Goal: Obtain resource: Obtain resource

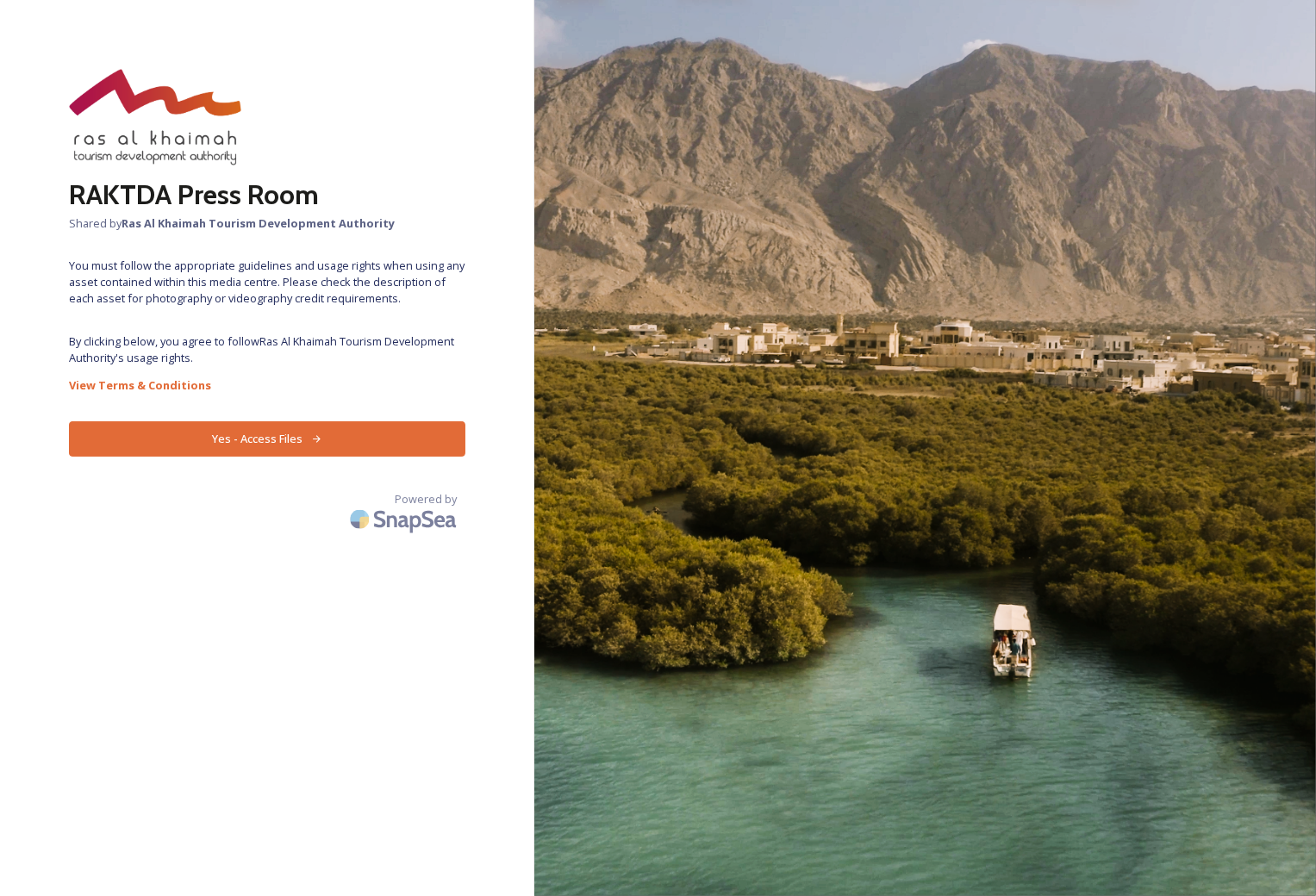
click at [241, 437] on button "Yes - Access Files" at bounding box center [267, 438] width 397 height 35
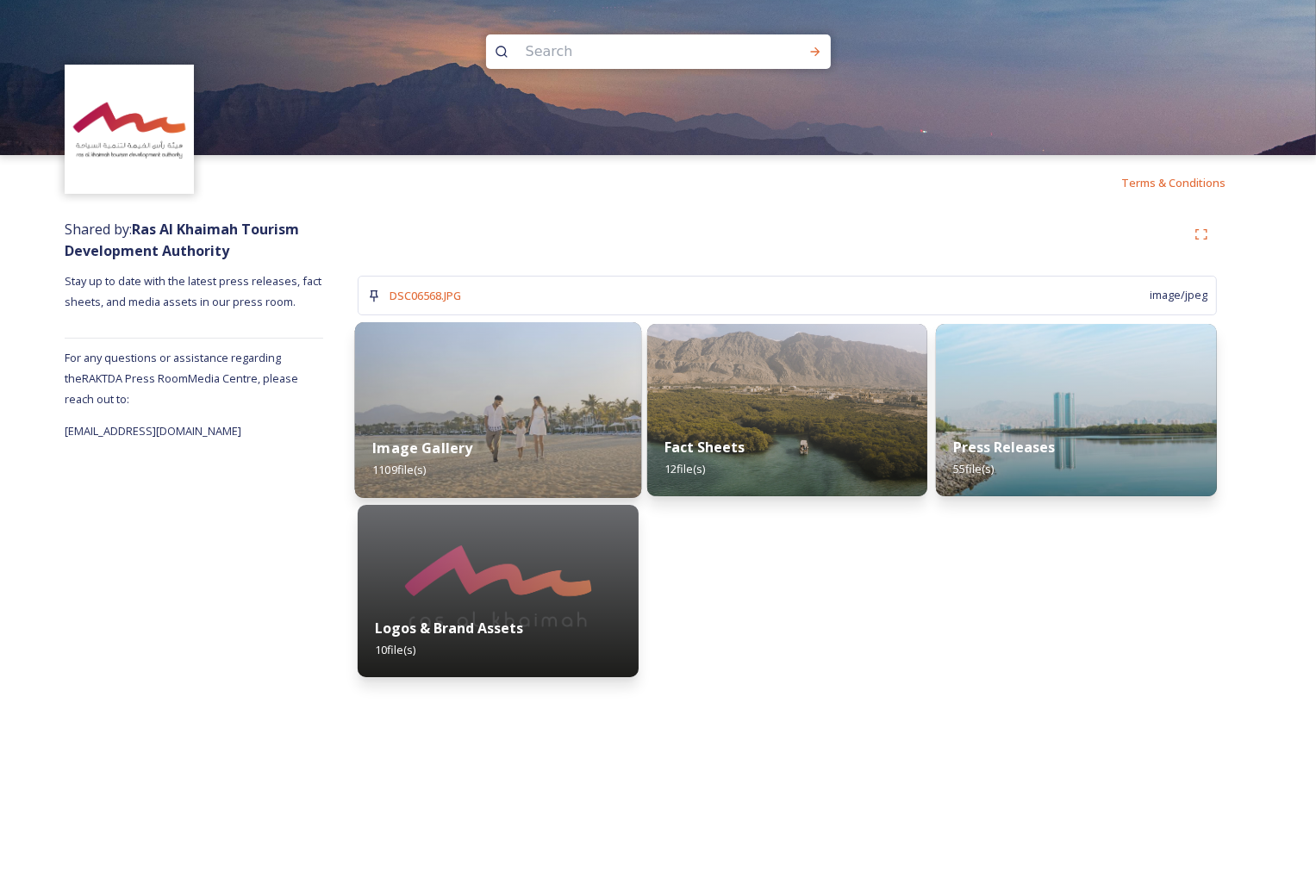
click at [508, 425] on div "Image Gallery 1109 file(s)" at bounding box center [498, 458] width 286 height 78
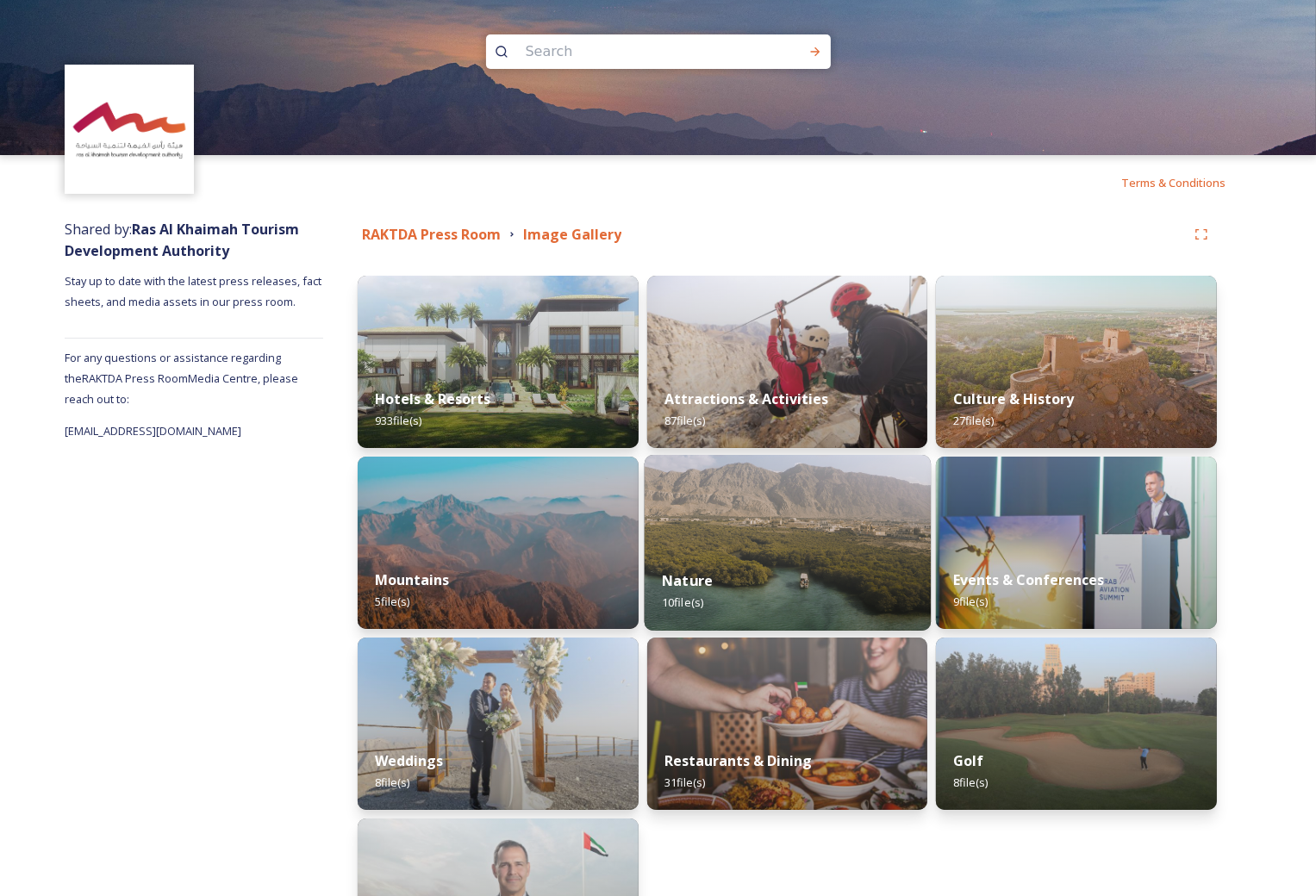
scroll to position [175, 0]
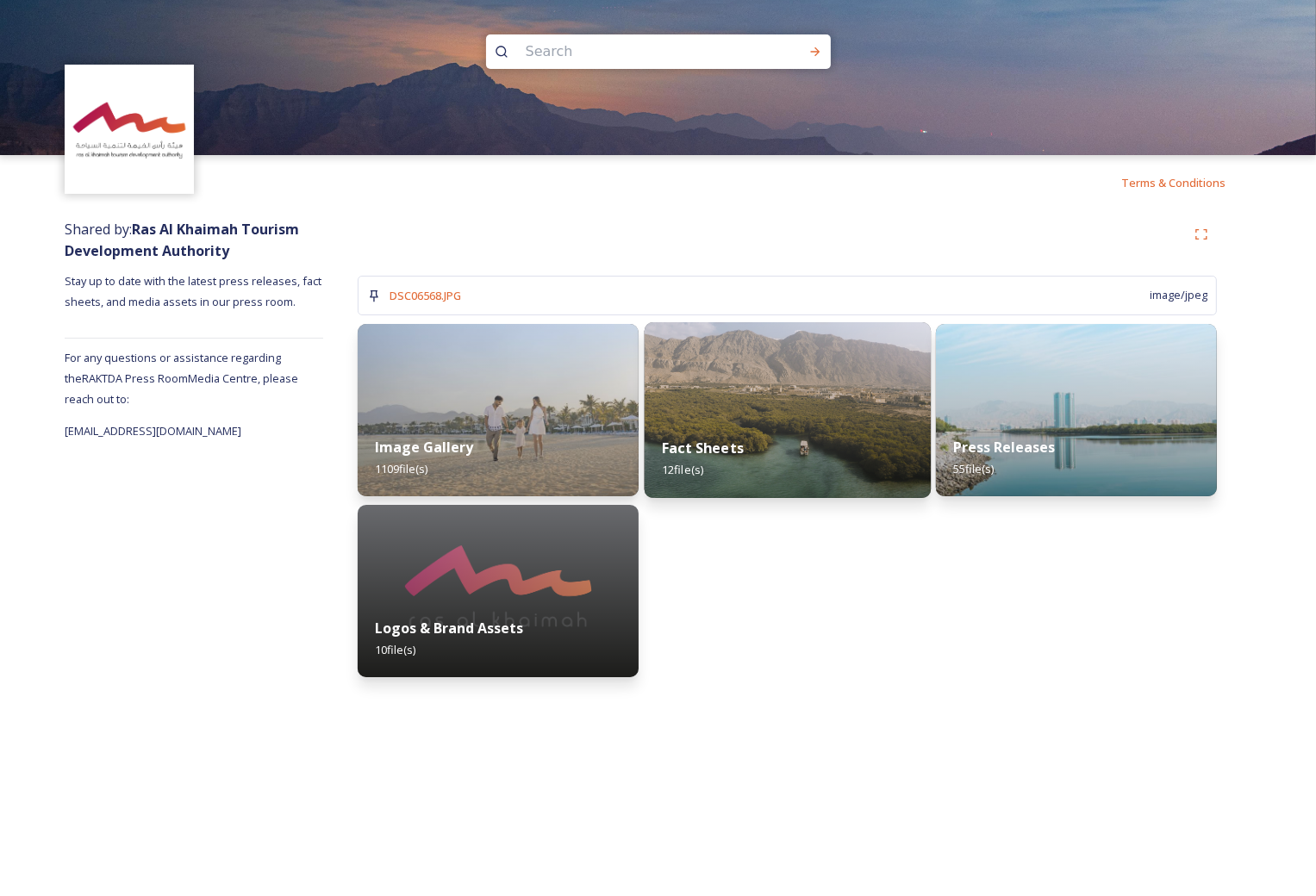
click at [829, 424] on div "Fact Sheets 12 file(s)" at bounding box center [787, 458] width 286 height 78
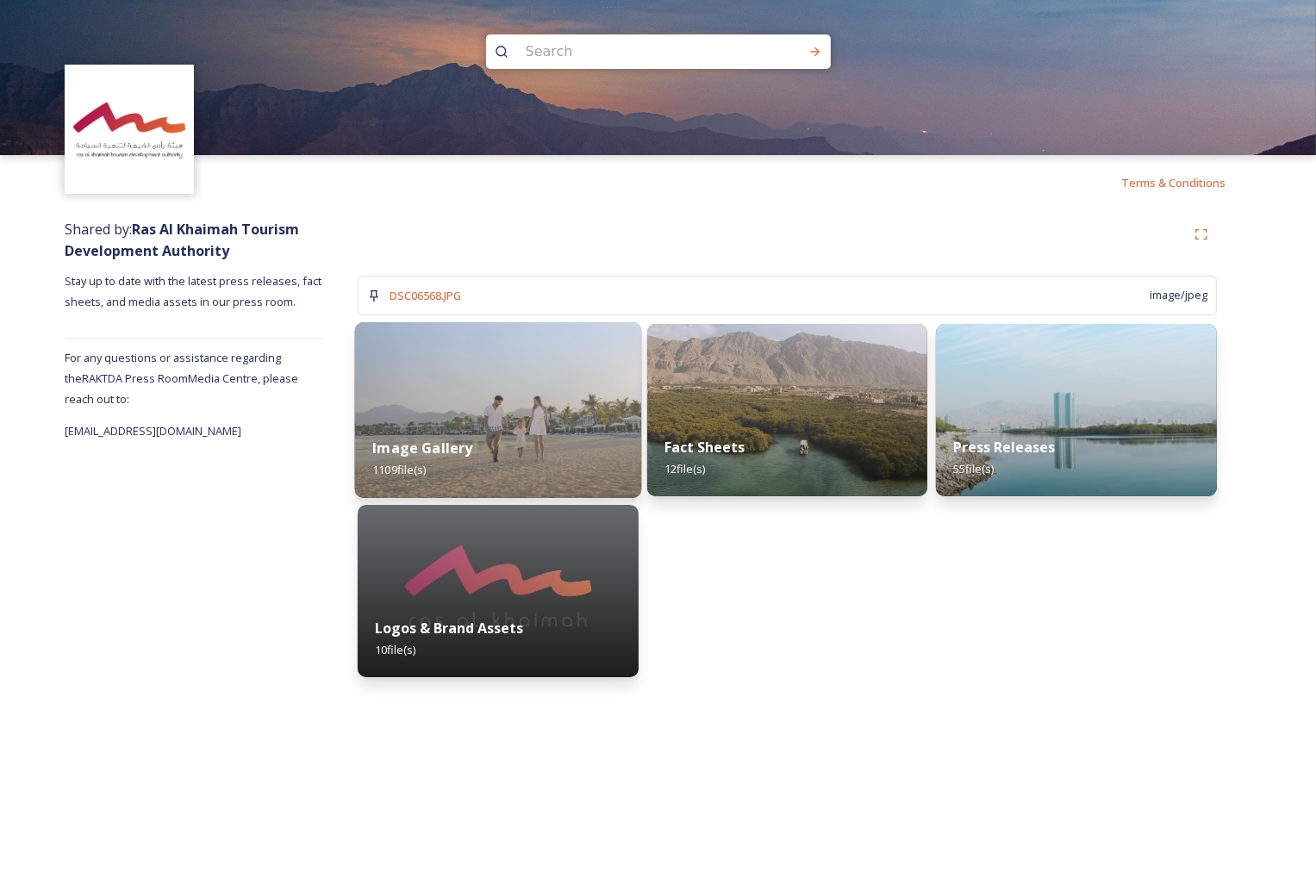
click at [522, 394] on img at bounding box center [498, 410] width 286 height 175
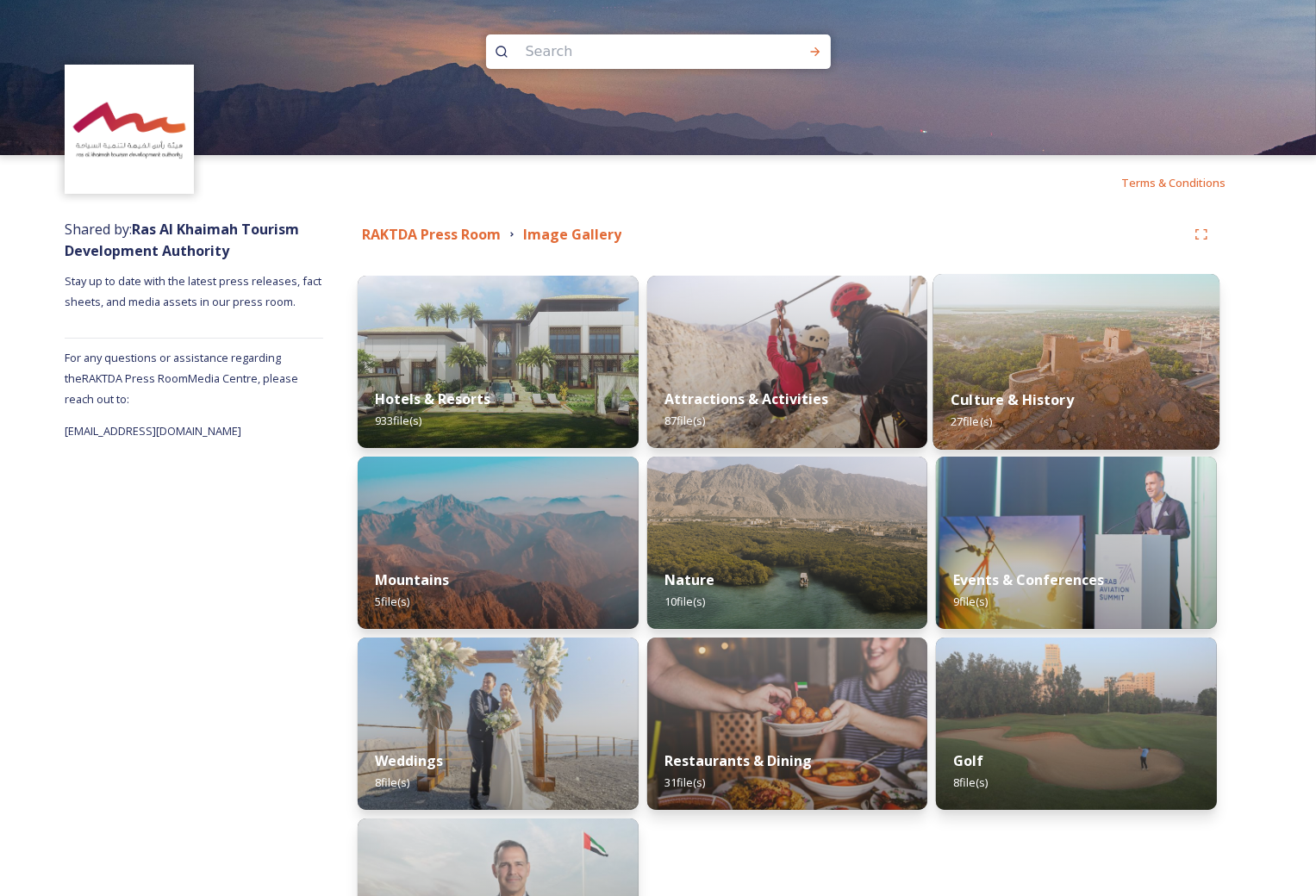
click at [1069, 400] on strong "Culture & History" at bounding box center [1012, 400] width 123 height 19
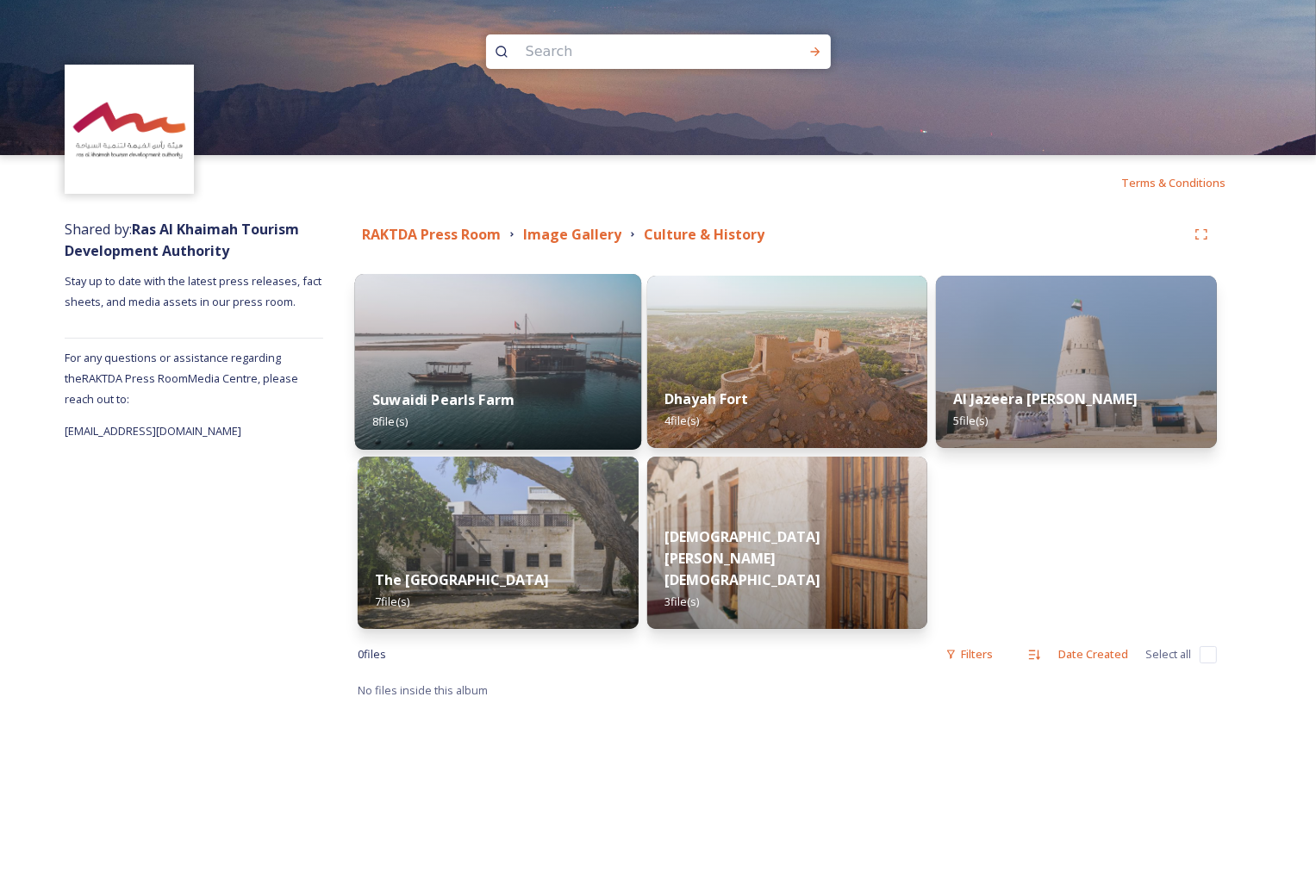
click at [472, 379] on div "Suwaidi Pearls Farm 8 file(s)" at bounding box center [498, 411] width 286 height 78
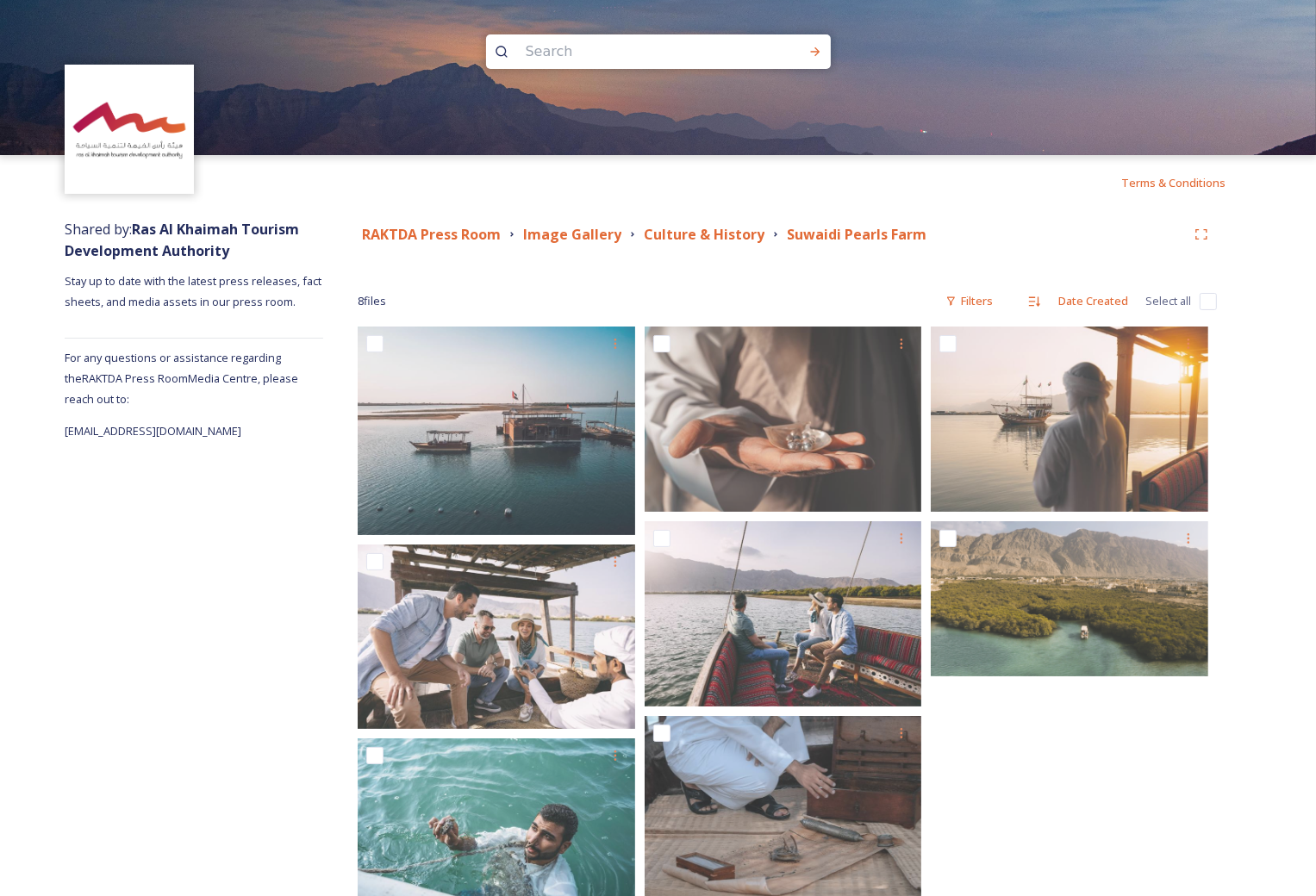
scroll to position [66, 0]
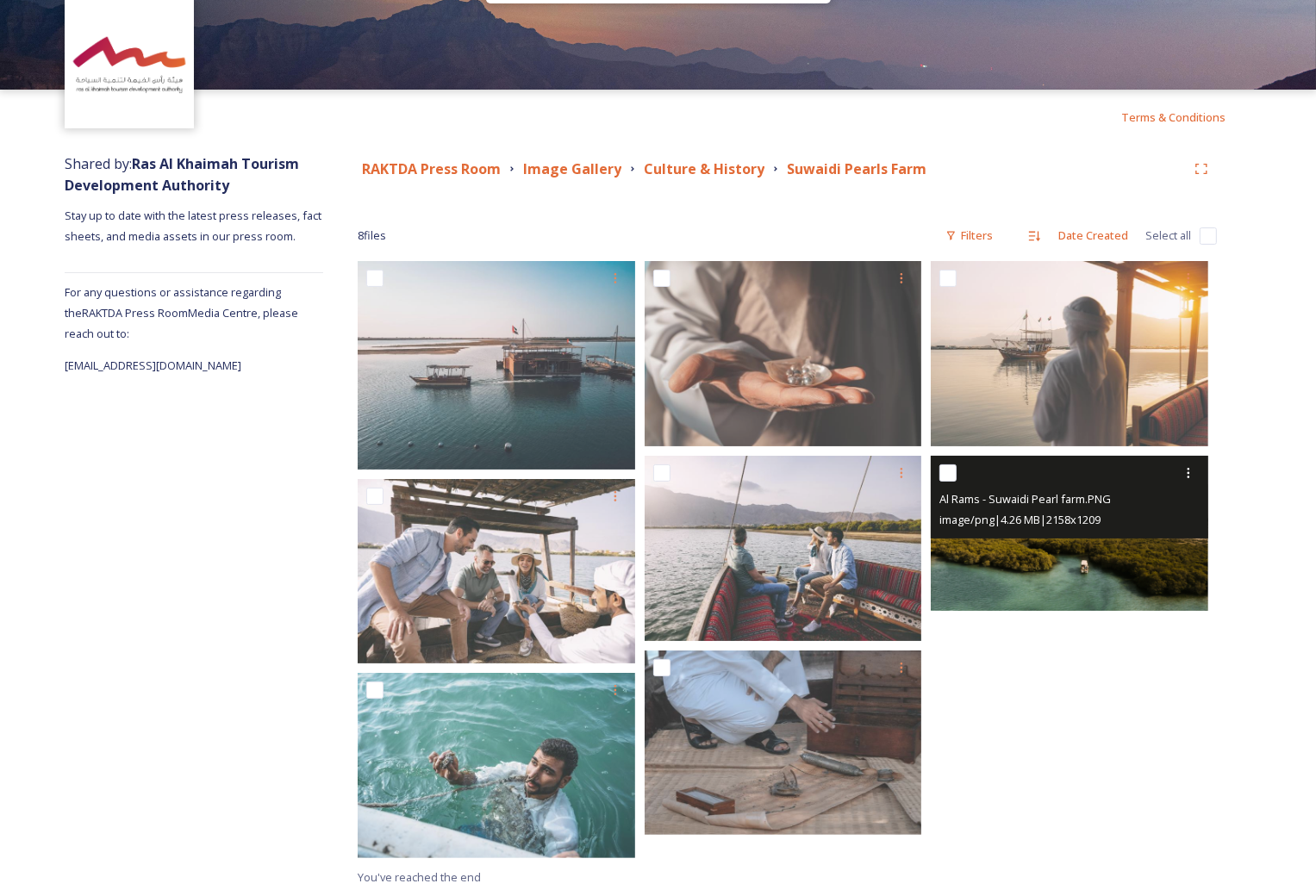
click at [1154, 573] on img at bounding box center [1069, 533] width 278 height 155
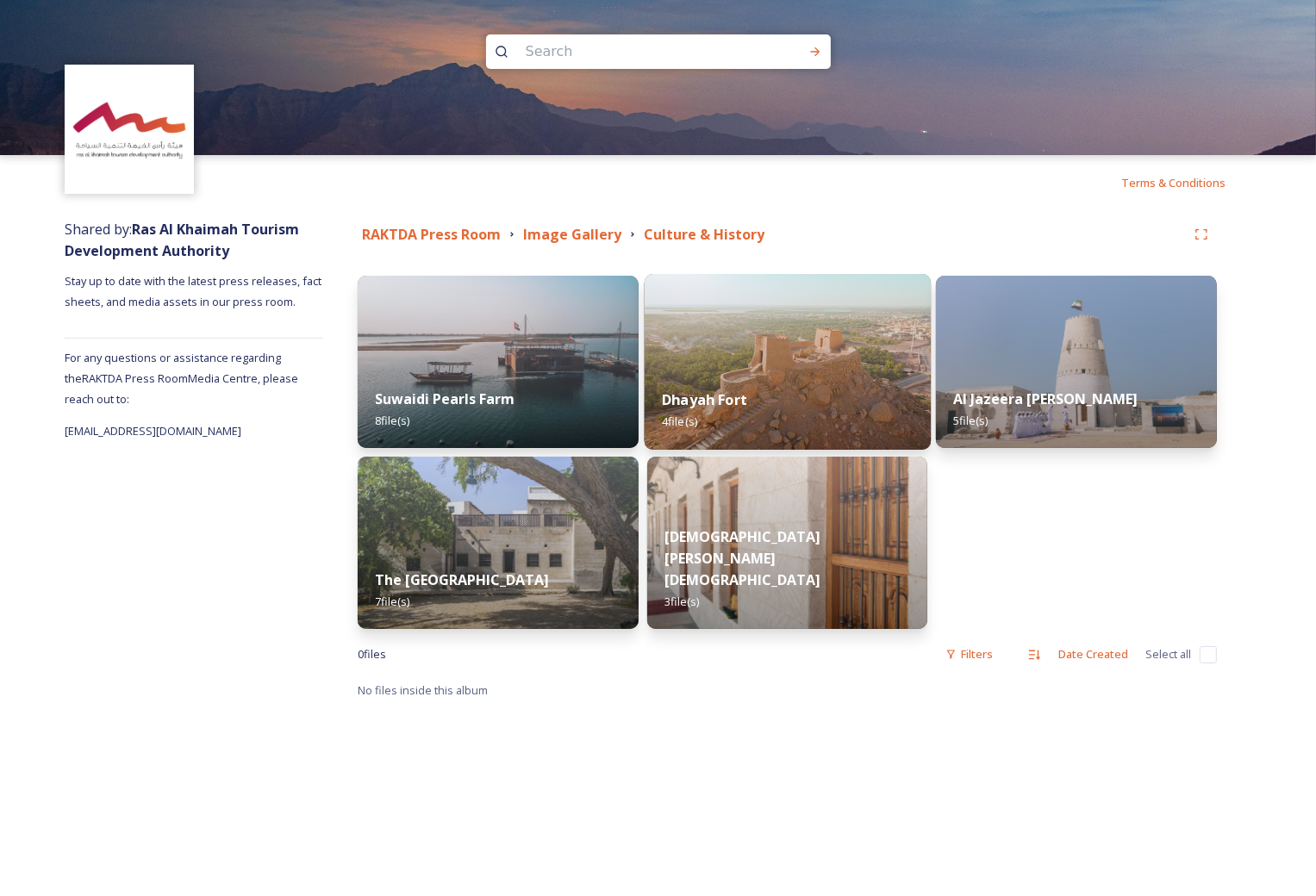
click at [741, 377] on div "Dhayah Fort 4 file(s)" at bounding box center [787, 411] width 286 height 78
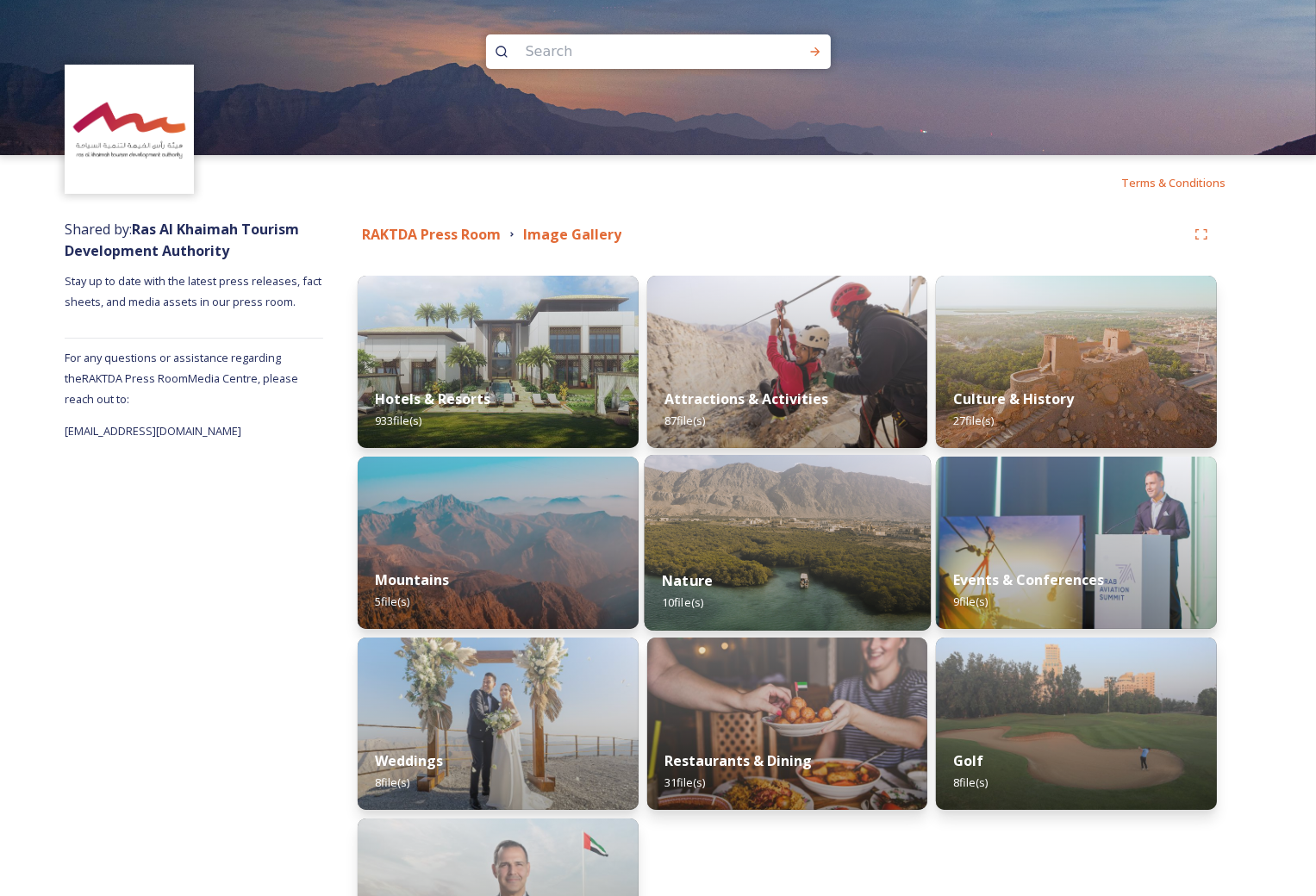
click at [800, 537] on img at bounding box center [787, 542] width 286 height 175
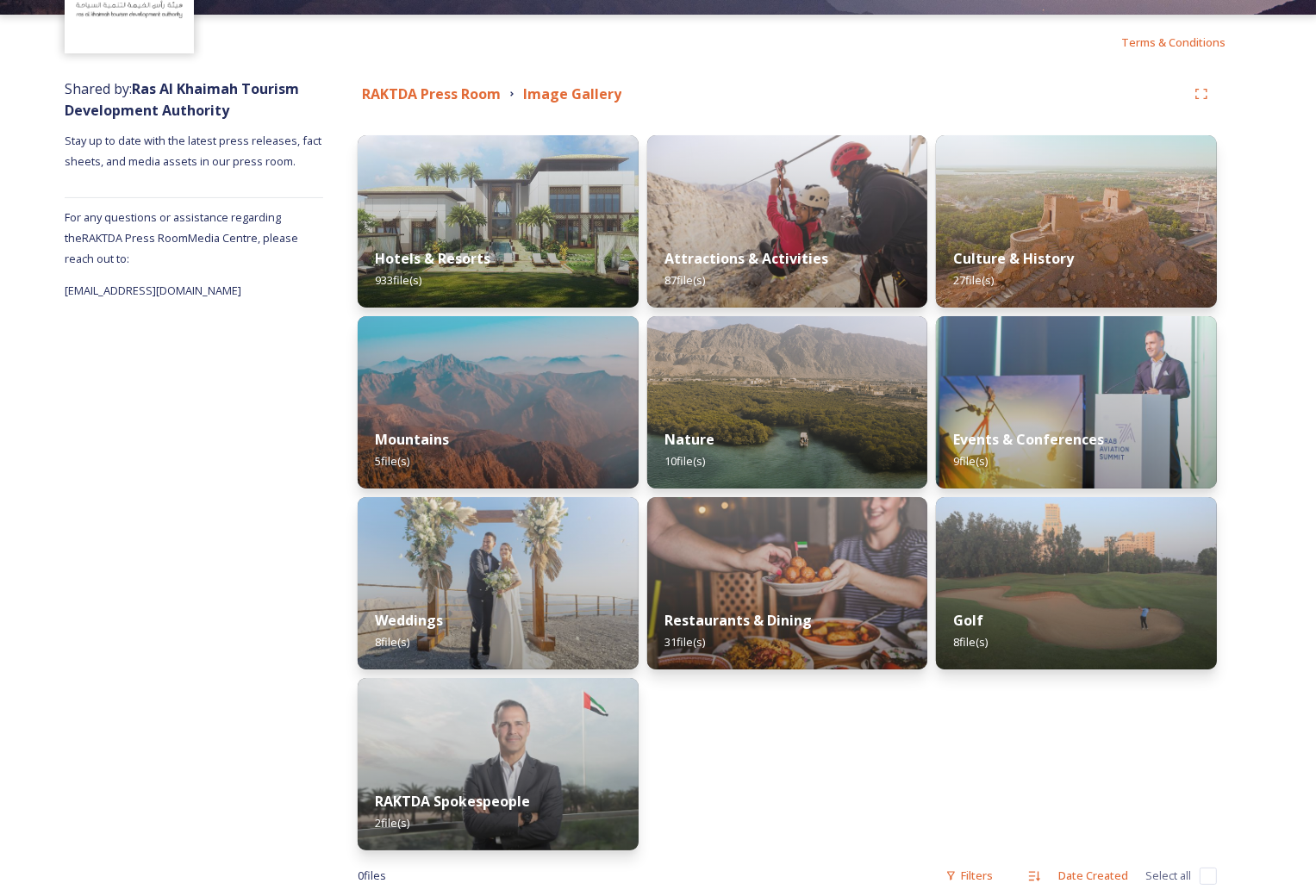
scroll to position [175, 0]
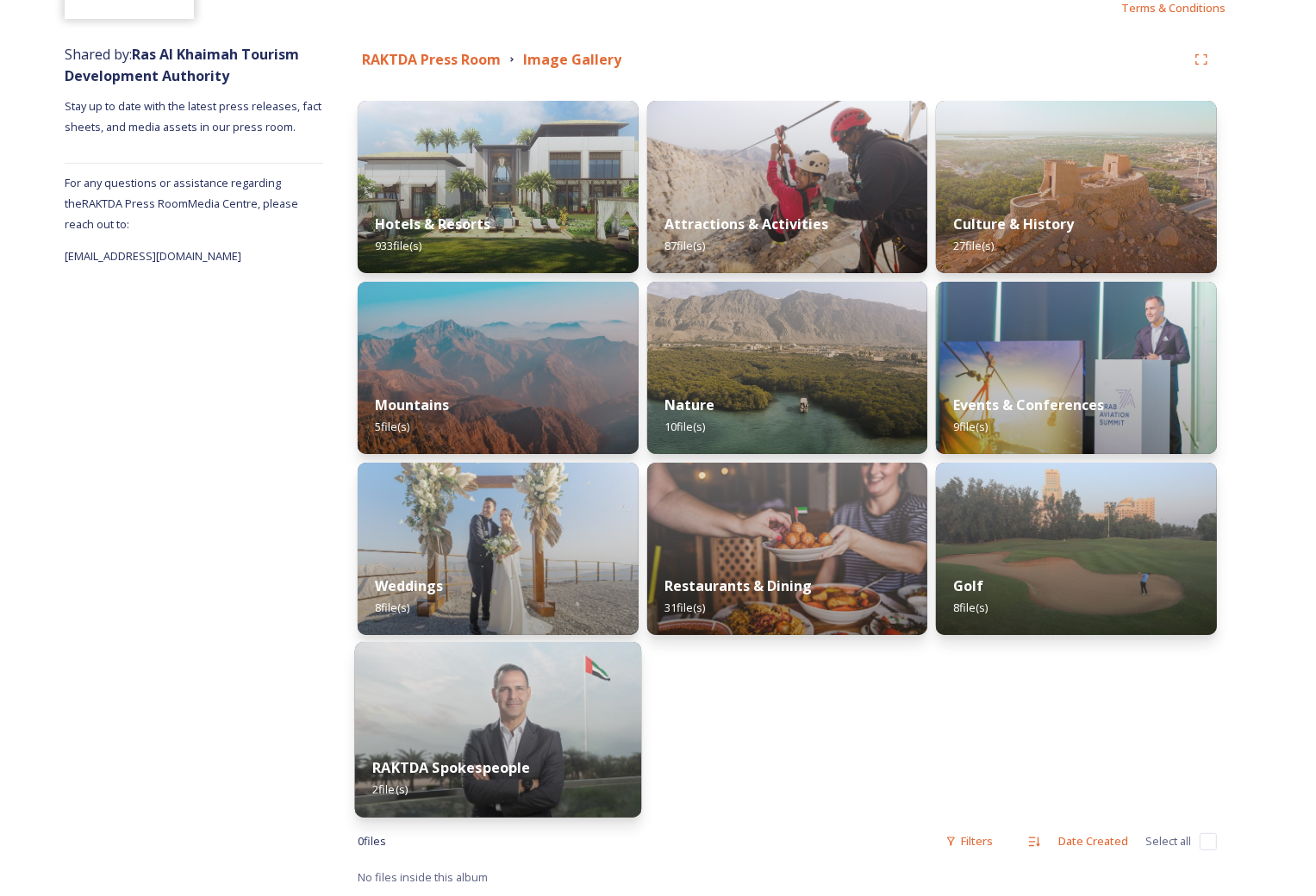
click at [499, 725] on img at bounding box center [498, 730] width 286 height 175
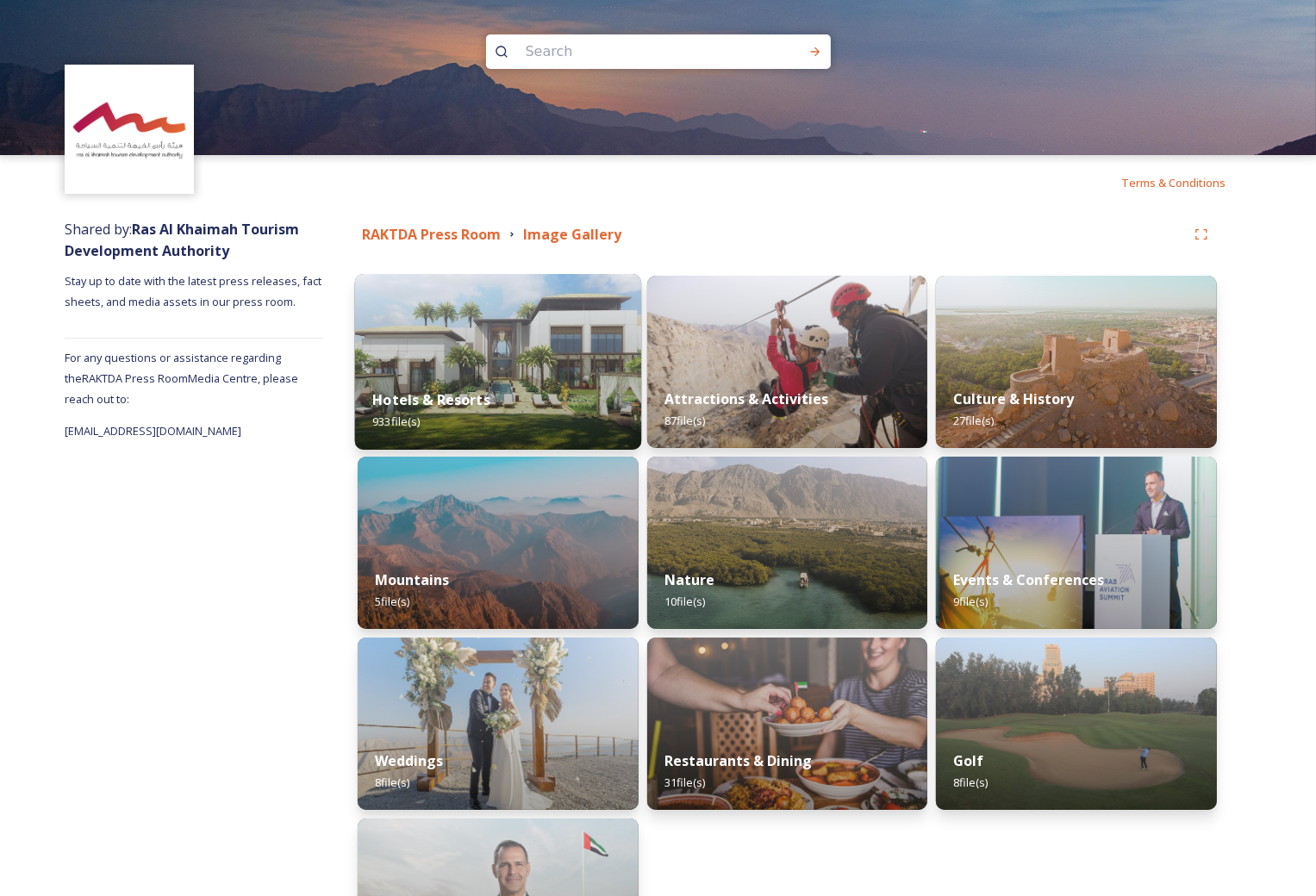
click at [546, 355] on img at bounding box center [498, 361] width 286 height 175
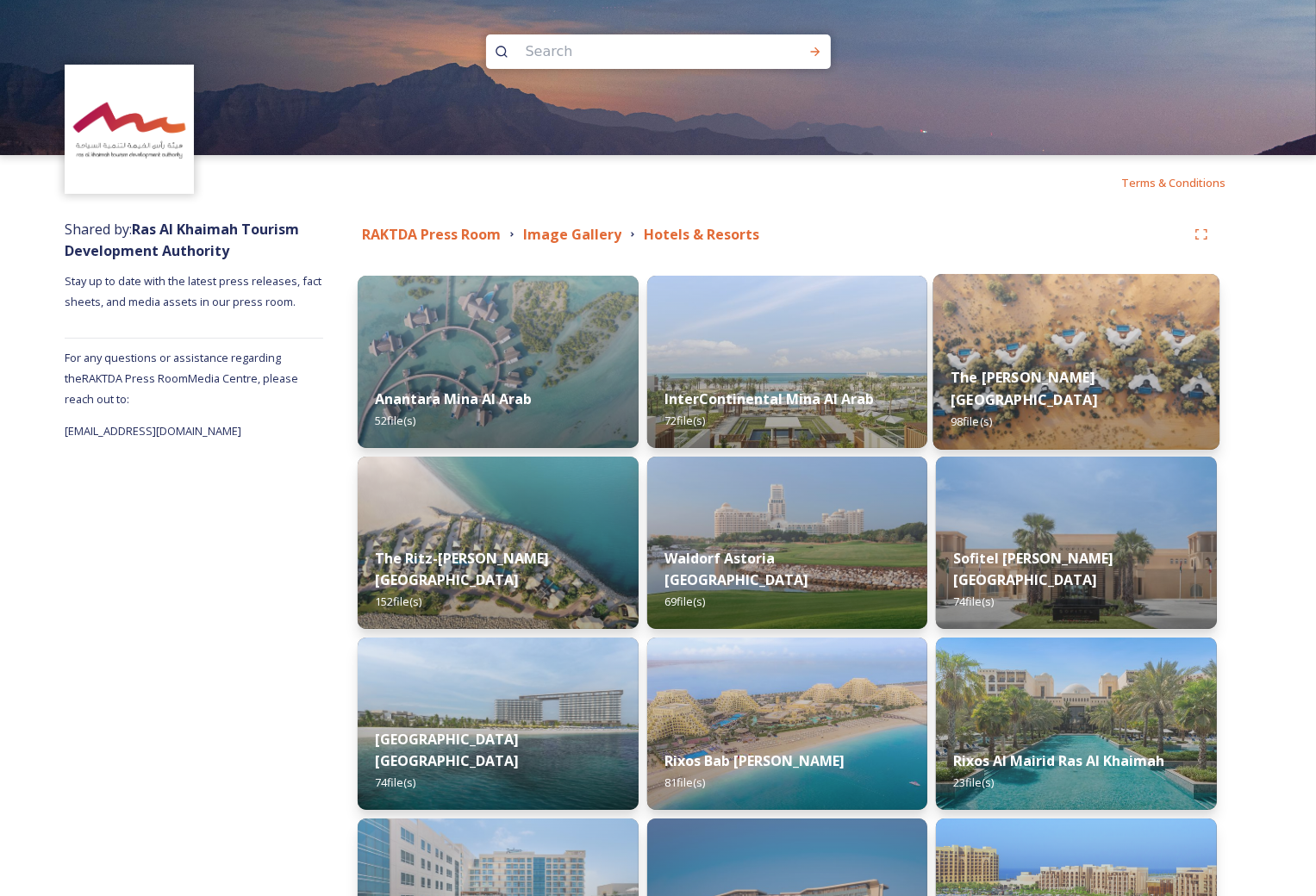
click at [1109, 348] on img at bounding box center [1077, 361] width 286 height 175
